Goal: Transaction & Acquisition: Purchase product/service

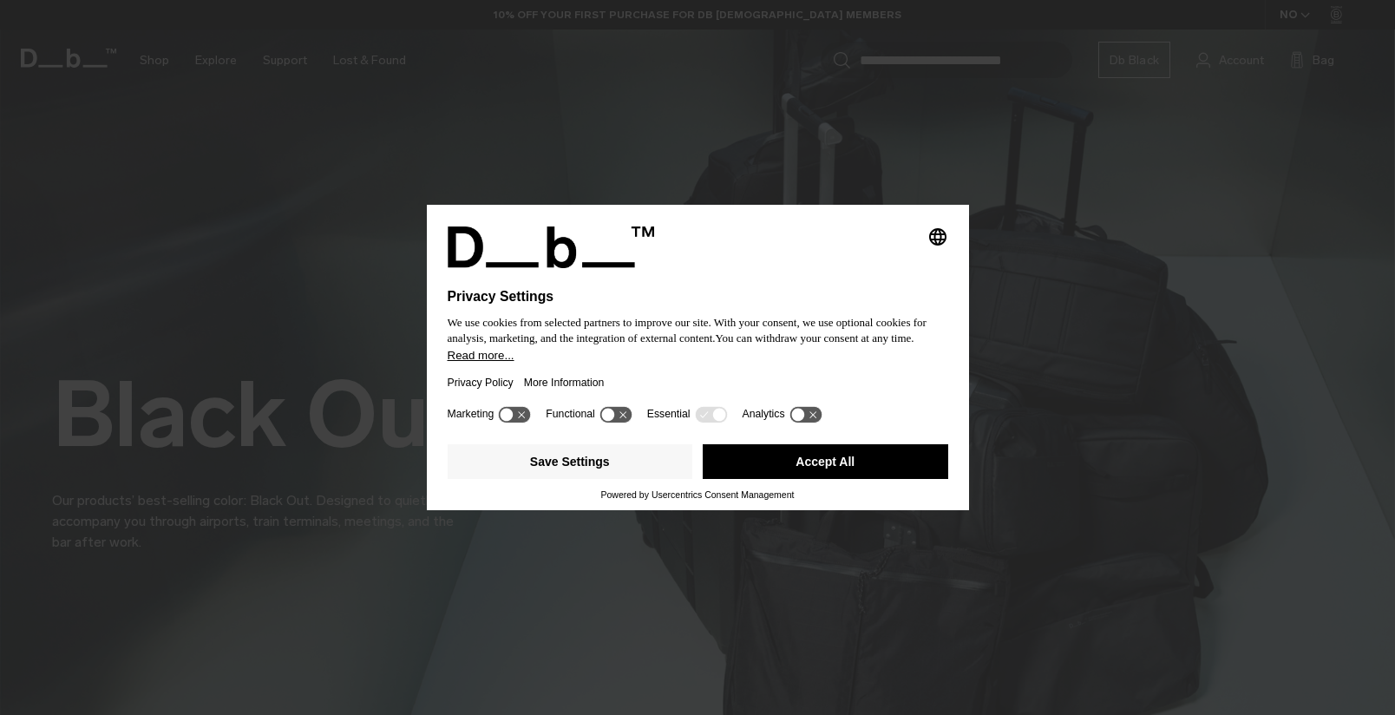
click at [837, 457] on button "Accept All" at bounding box center [825, 461] width 245 height 35
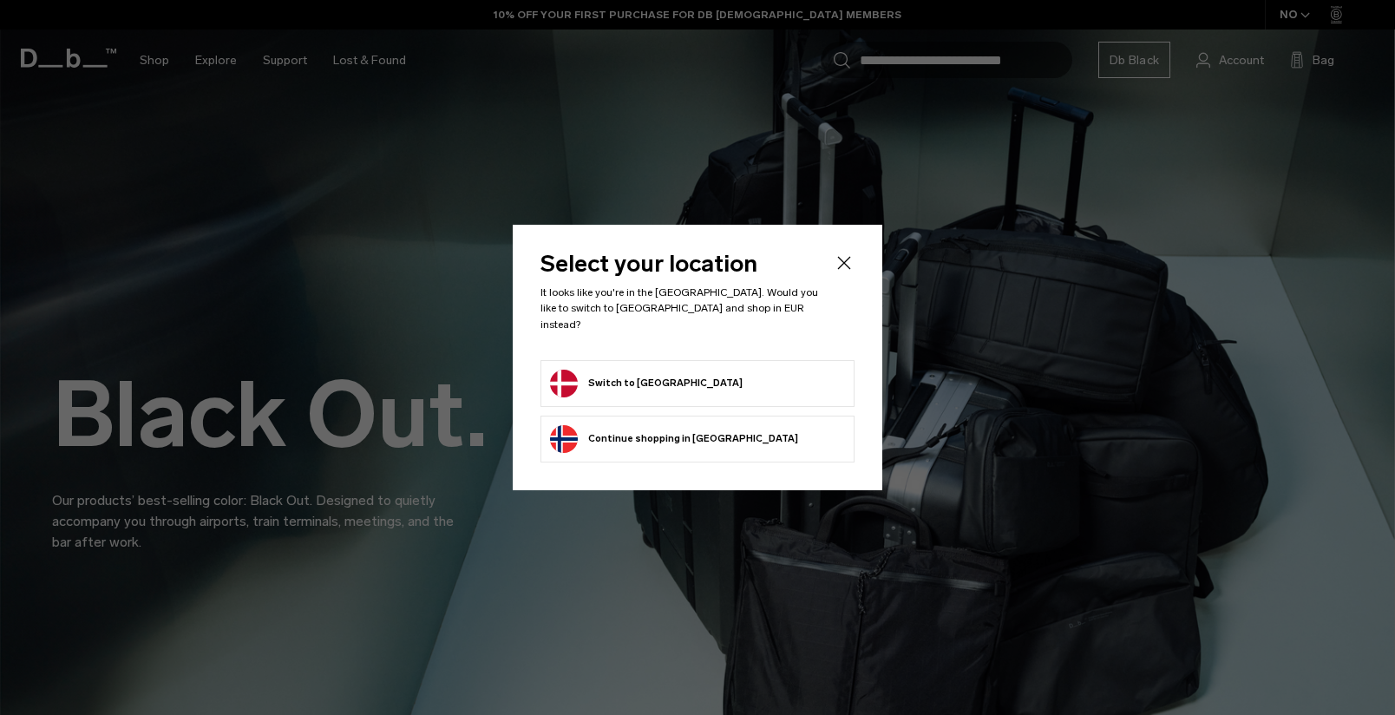
click at [693, 389] on li "Switch to Denmark" at bounding box center [697, 383] width 314 height 47
click at [681, 378] on form "Switch to Denmark" at bounding box center [697, 383] width 295 height 28
click at [661, 378] on button "Switch to Denmark" at bounding box center [646, 383] width 193 height 28
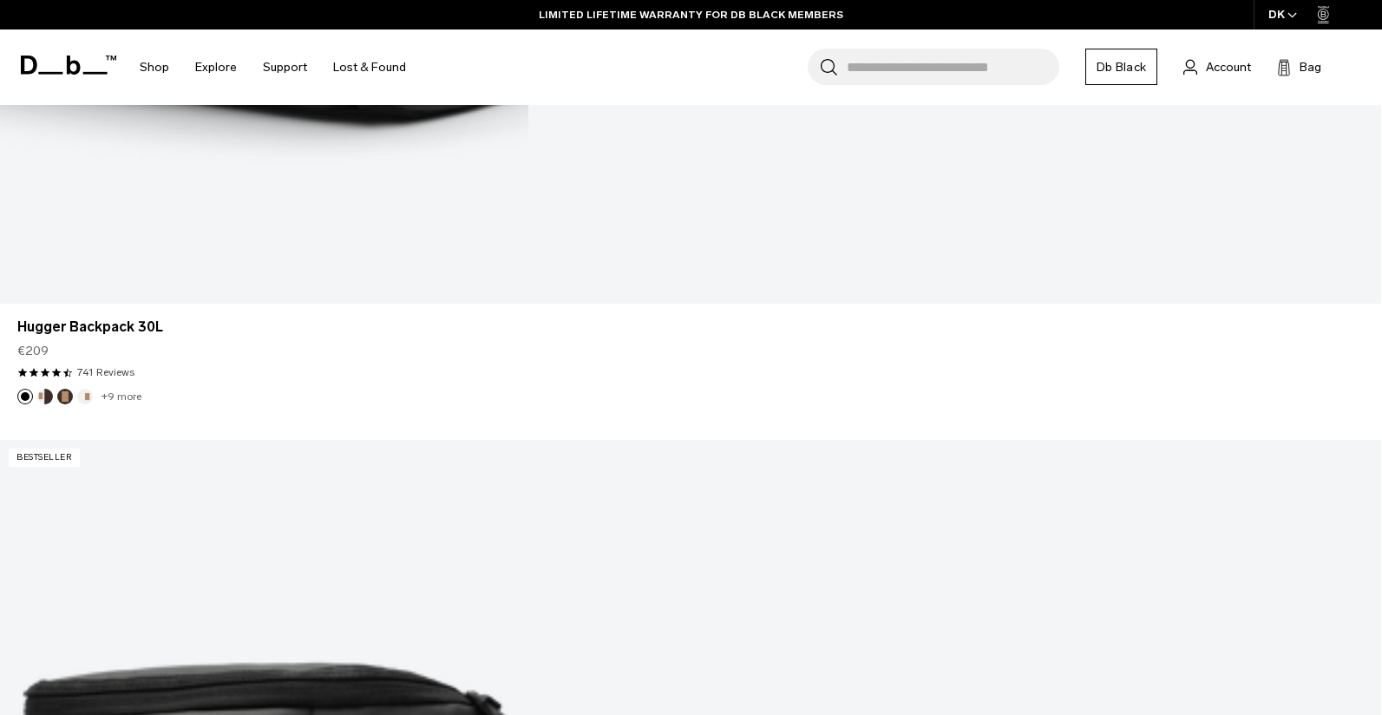
scroll to position [1979, 0]
